Goal: Information Seeking & Learning: Learn about a topic

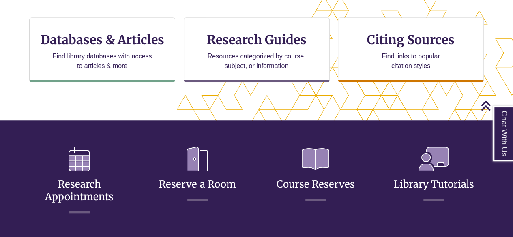
scroll to position [273, 0]
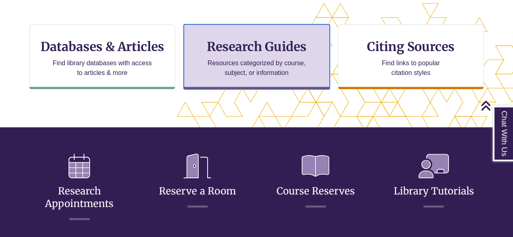
click at [248, 46] on h3 "Research Guides" at bounding box center [257, 46] width 132 height 15
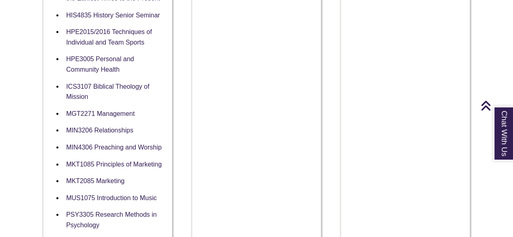
scroll to position [807, 0]
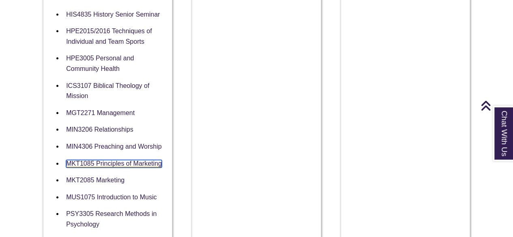
click at [104, 160] on link "MKT1085 Principles of Marketing" at bounding box center [114, 164] width 96 height 8
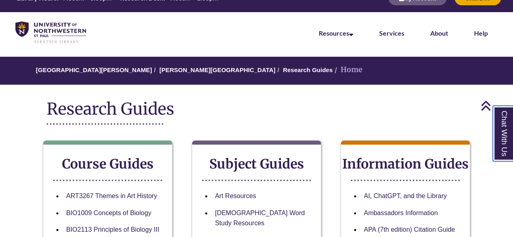
scroll to position [0, 0]
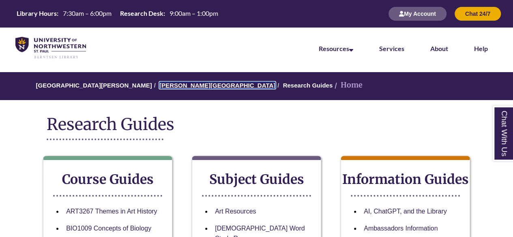
click at [168, 82] on link "[PERSON_NAME][GEOGRAPHIC_DATA]" at bounding box center [218, 85] width 116 height 7
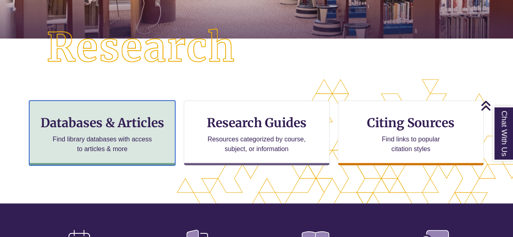
click at [113, 118] on h3 "Databases & Articles" at bounding box center [102, 122] width 132 height 15
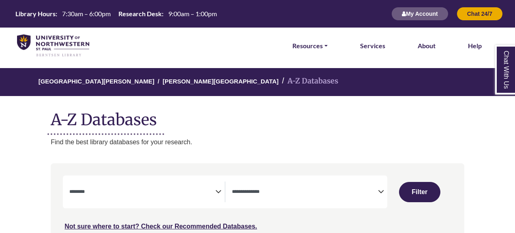
select select "Database Subject Filter"
select select "Database Types Filter"
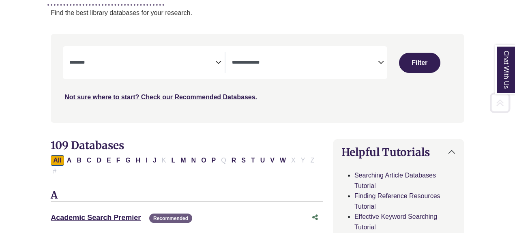
scroll to position [137, 0]
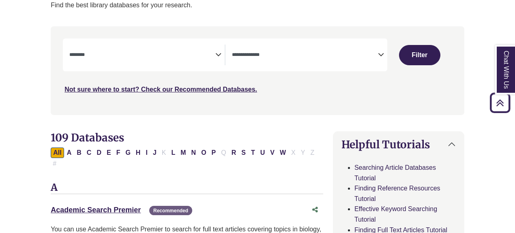
click at [156, 60] on span "Search filters" at bounding box center [142, 55] width 146 height 21
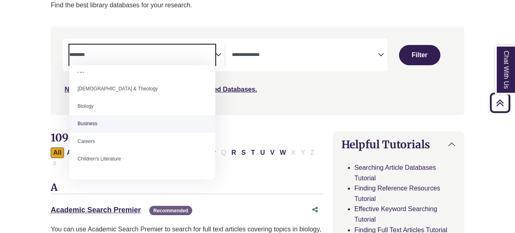
scroll to position [28, 0]
select select "*****"
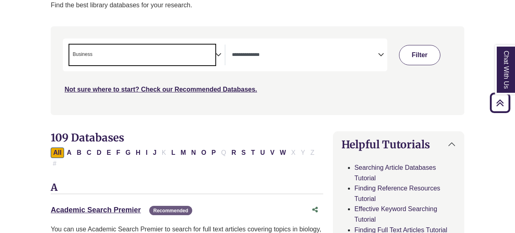
click at [424, 61] on button "Filter" at bounding box center [419, 55] width 41 height 20
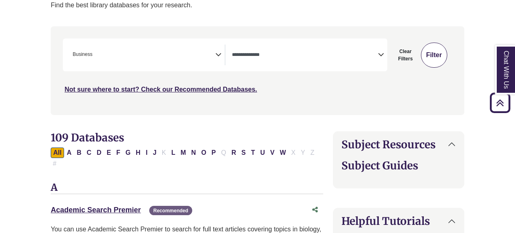
select select "Database Types Filter"
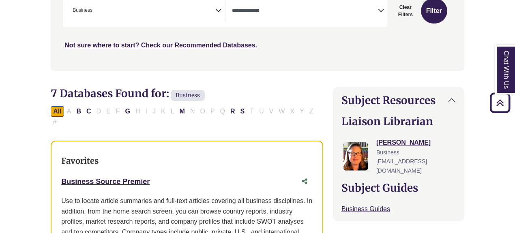
scroll to position [236, 0]
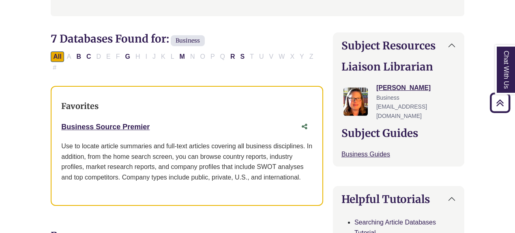
click at [92, 119] on div "Business Source Premier This link opens in a new window" at bounding box center [187, 126] width 252 height 15
click at [102, 123] on link "Business Source Premier This link opens in a new window" at bounding box center [105, 127] width 88 height 8
click at [104, 123] on link "Business Source Premier This link opens in a new window" at bounding box center [105, 127] width 88 height 8
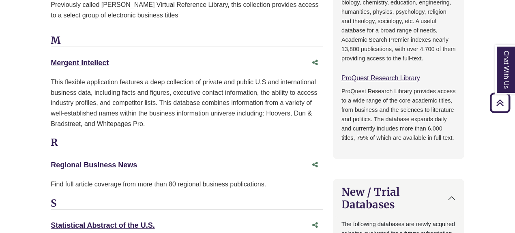
scroll to position [682, 0]
click at [65, 57] on div "Mergent Intellect This link opens in a new window" at bounding box center [179, 63] width 257 height 12
click at [62, 58] on link "Mergent Intellect This link opens in a new window" at bounding box center [80, 62] width 58 height 8
